Goal: Information Seeking & Learning: Learn about a topic

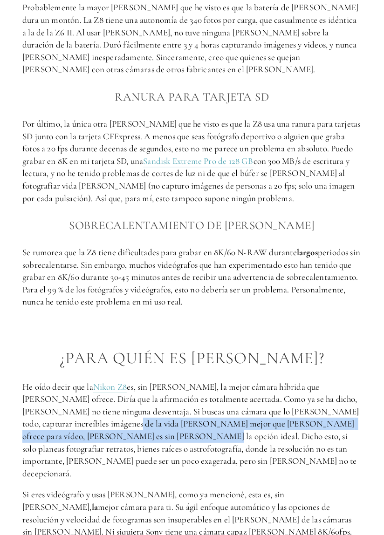
scroll to position [2132, 0]
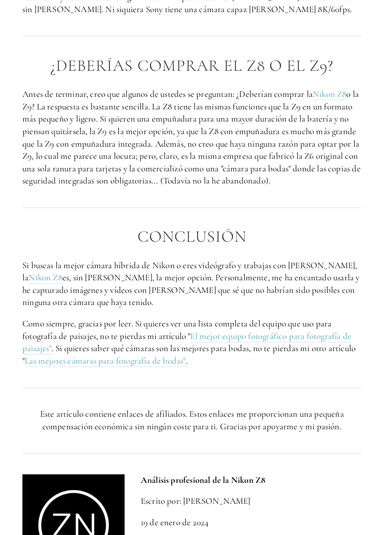
scroll to position [2644, 0]
click at [81, 474] on img at bounding box center [73, 525] width 102 height 102
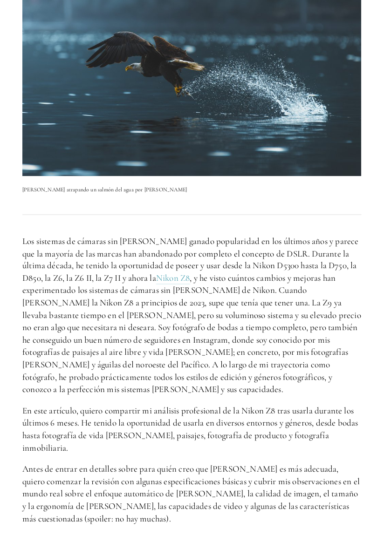
scroll to position [0, 0]
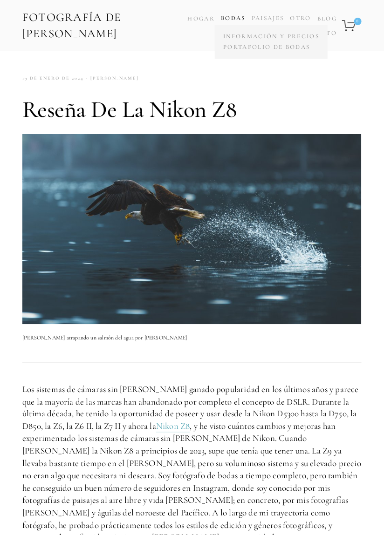
click at [226, 18] on font "Bodas" at bounding box center [233, 17] width 25 height 7
click at [283, 17] on font "Paisajes" at bounding box center [267, 17] width 33 height 7
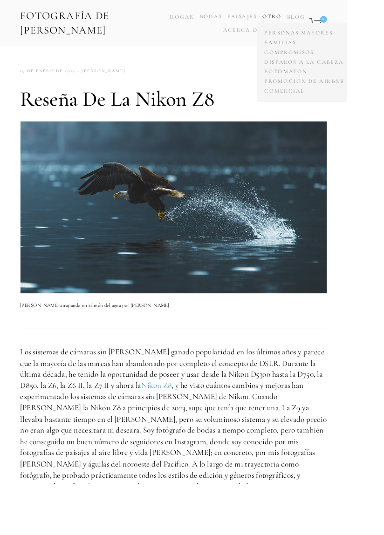
click at [298, 12] on span "Otro Personas mayores Familias Compromisos Disparos a la cabeza Fotomatón Promo…" at bounding box center [300, 18] width 21 height 13
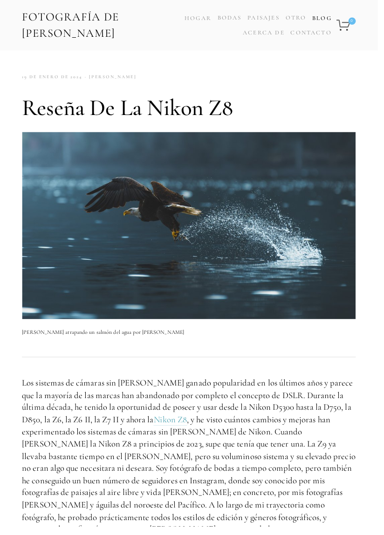
click at [321, 18] on font "Blog" at bounding box center [327, 18] width 20 height 7
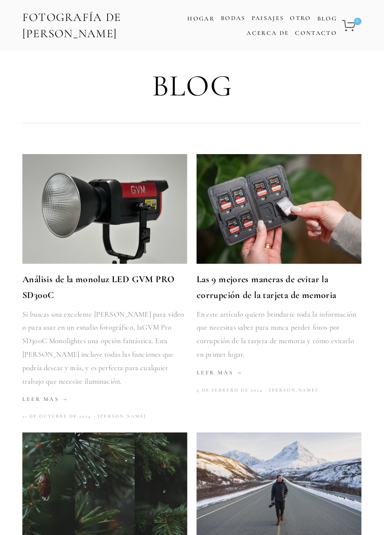
click at [331, 439] on img at bounding box center [279, 487] width 196 height 110
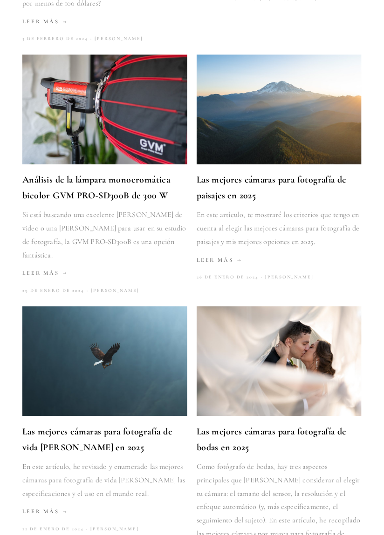
scroll to position [655, 0]
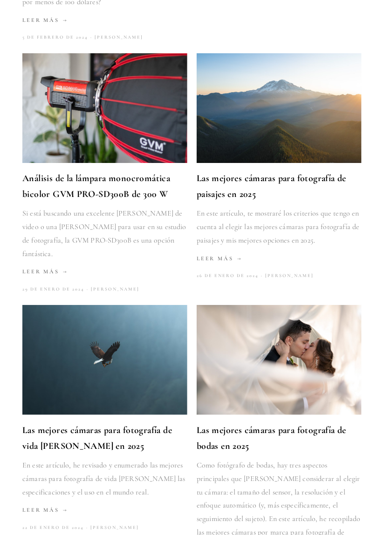
click at [329, 425] on font "Las mejores cámaras para fotografía de bodas en 2025" at bounding box center [270, 438] width 149 height 27
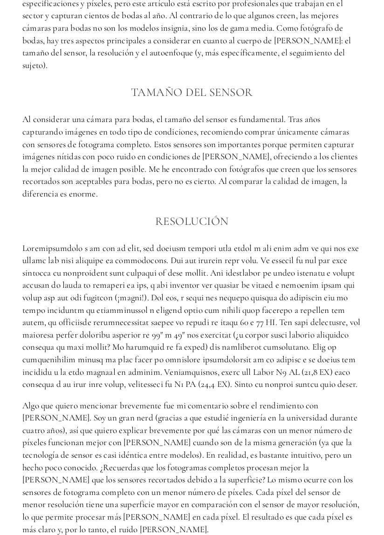
scroll to position [589, 0]
click at [347, 448] on p "Algo que quiero mencionar brevemente fue mi comentario sobre el rendimiento con…" at bounding box center [191, 467] width 339 height 136
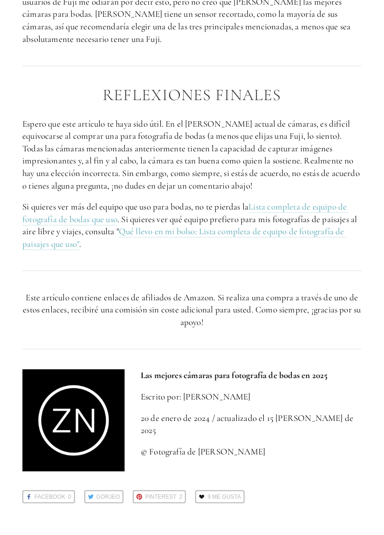
scroll to position [2961, 0]
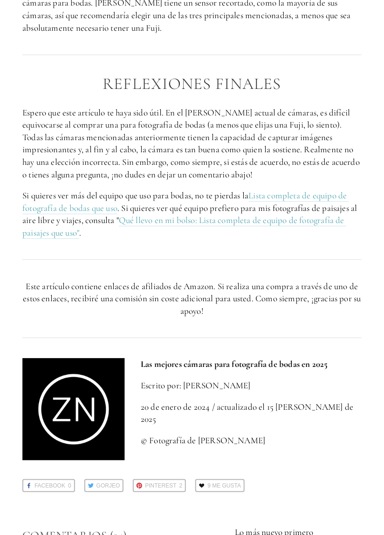
click at [327, 474] on div "Facebook 0 [GEOGRAPHIC_DATA] Pinterest 2 9 Me gusta" at bounding box center [192, 485] width 348 height 22
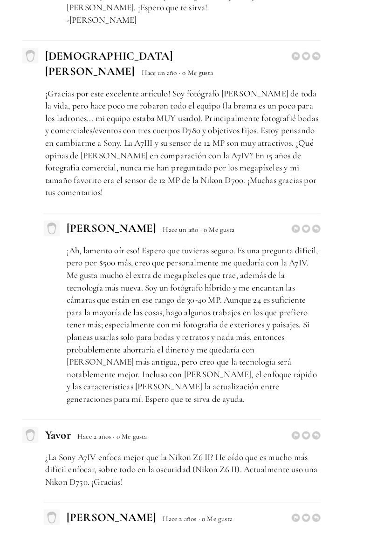
scroll to position [4413, 0]
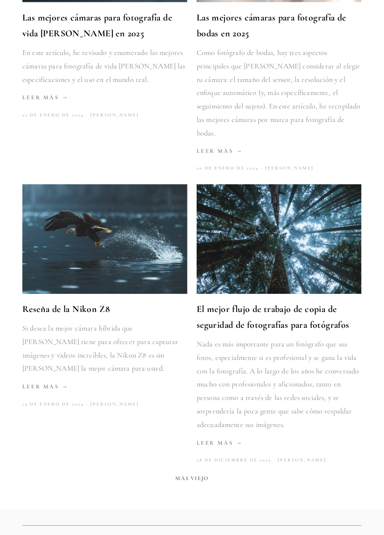
scroll to position [1074, 0]
